Goal: Register for event/course

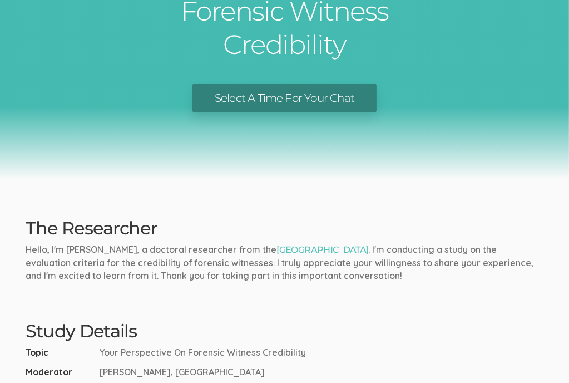
scroll to position [86, 0]
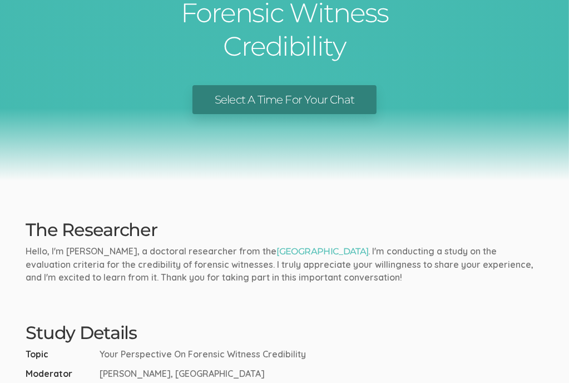
click at [251, 101] on link "Select A Time For Your Chat" at bounding box center [285, 100] width 184 height 30
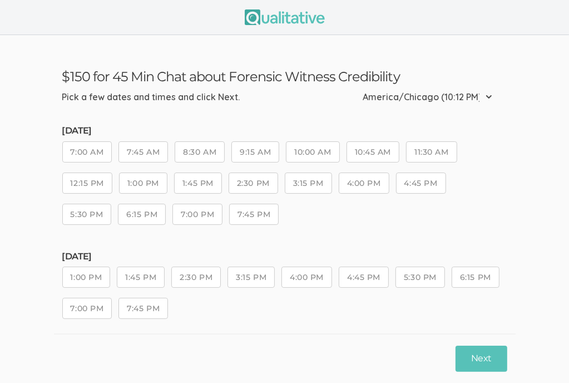
click at [269, 151] on button "9:15 AM" at bounding box center [256, 151] width 48 height 21
click at [479, 366] on button "Next" at bounding box center [481, 359] width 51 height 26
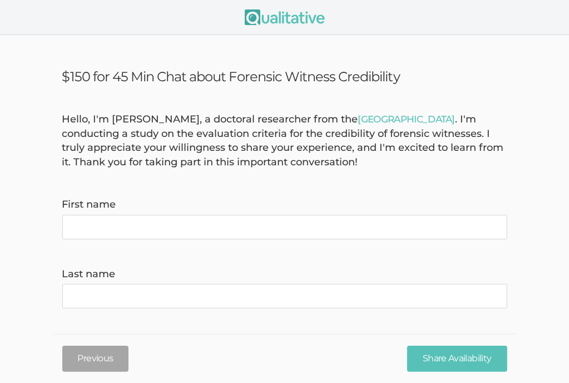
click at [196, 227] on name "First name" at bounding box center [284, 227] width 445 height 24
type name "Ashley"
type name "Ibrahim"
type invite\) "ashleybeck8@yahoo.com"
type time\) "9793040085"
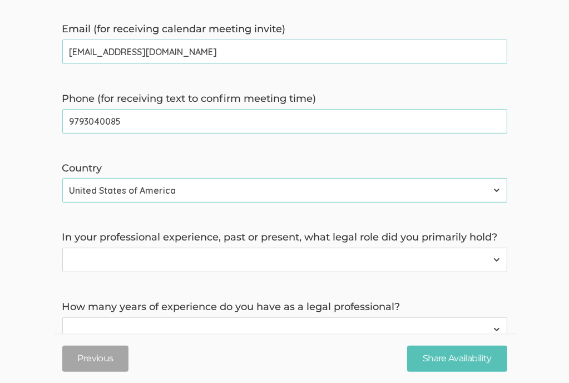
scroll to position [317, 0]
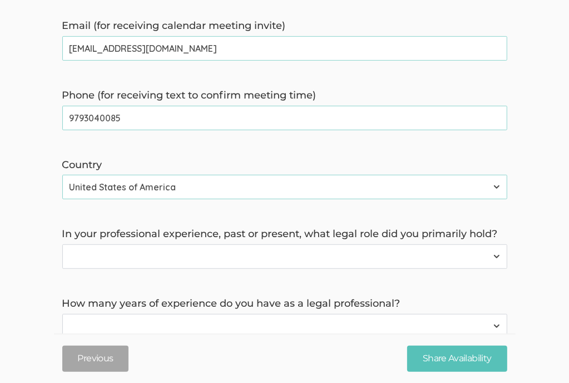
click at [184, 256] on select "Forensic Professional (also includes Forensic Analyst or Forensic Examiner) Inv…" at bounding box center [284, 256] width 445 height 24
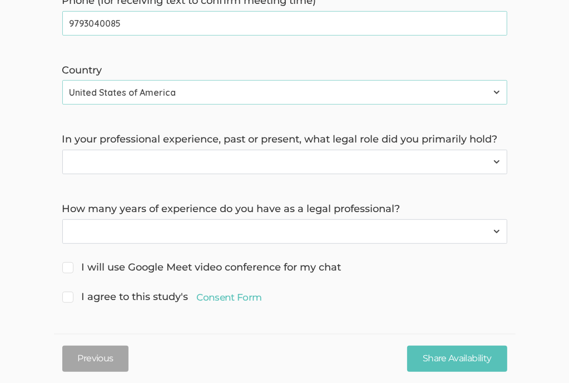
scroll to position [413, 0]
click at [206, 166] on select "Forensic Professional (also includes Forensic Analyst or Forensic Examiner) Inv…" at bounding box center [284, 161] width 445 height 24
select select "4"
click at [62, 149] on select "Forensic Professional (also includes Forensic Analyst or Forensic Examiner) Inv…" at bounding box center [284, 161] width 445 height 24
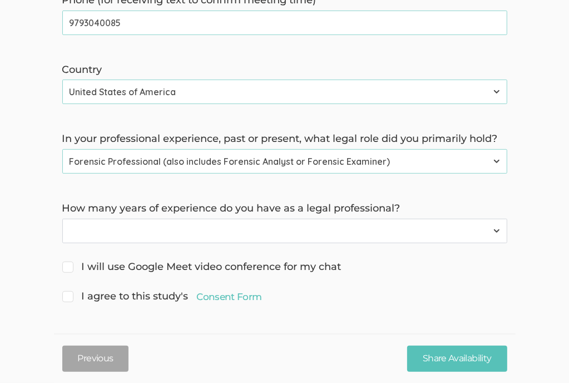
click at [135, 237] on select "Less than 1 year 1 to 4 years 5+ years" at bounding box center [284, 231] width 445 height 24
select select "0"
click at [62, 219] on select "Less than 1 year 1 to 4 years 5+ years" at bounding box center [284, 231] width 445 height 24
click at [71, 264] on span "I will use Google Meet video conference for my chat" at bounding box center [201, 267] width 279 height 14
click at [70, 264] on input "I will use Google Meet video conference for my chat" at bounding box center [65, 265] width 7 height 7
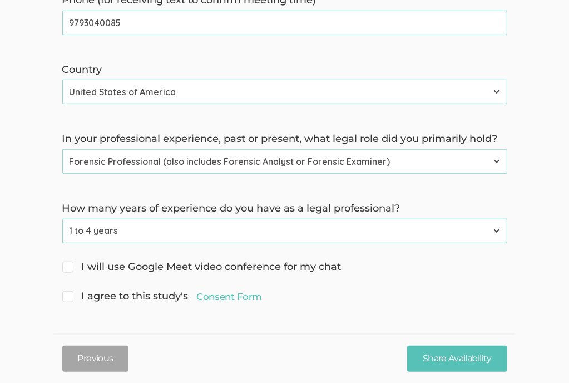
checkbox input "true"
click at [67, 300] on span "I agree to this study's Consent Form" at bounding box center [162, 296] width 200 height 14
click at [67, 299] on input "I agree to this study's Consent Form" at bounding box center [65, 295] width 7 height 7
checkbox input "true"
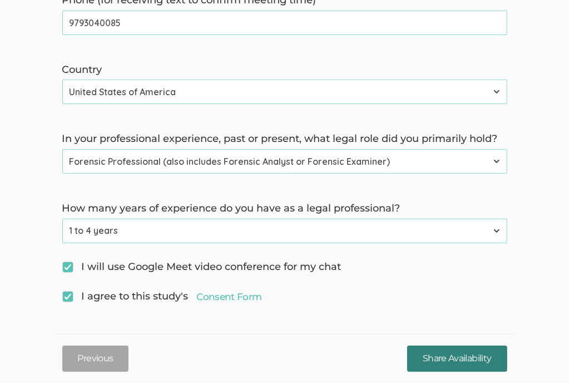
click at [436, 362] on input "Share Availability" at bounding box center [457, 359] width 100 height 26
